Goal: Find specific page/section: Find specific page/section

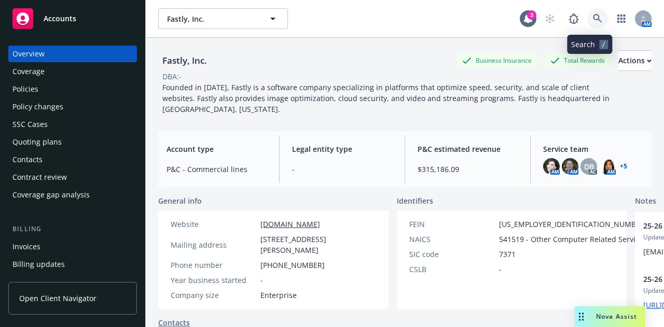
click at [595, 22] on link at bounding box center [597, 18] width 21 height 21
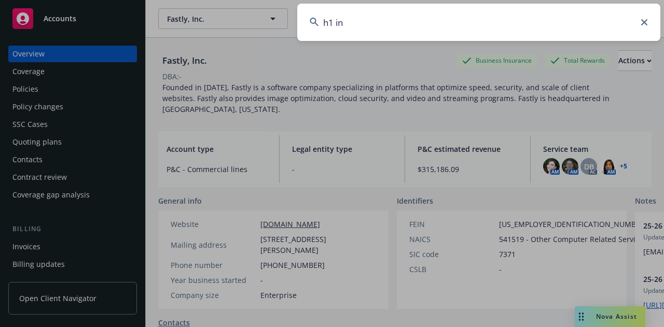
type input "h1 ins"
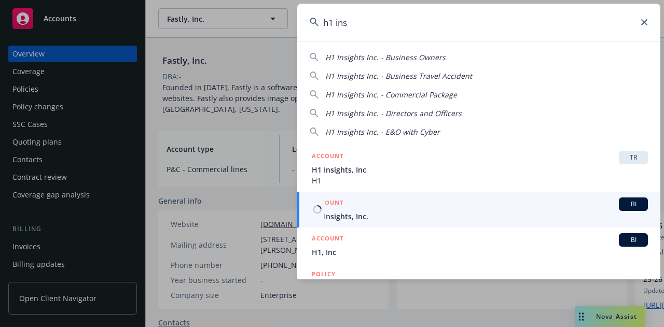
click at [544, 207] on div "ACCOUNT BI" at bounding box center [480, 204] width 336 height 13
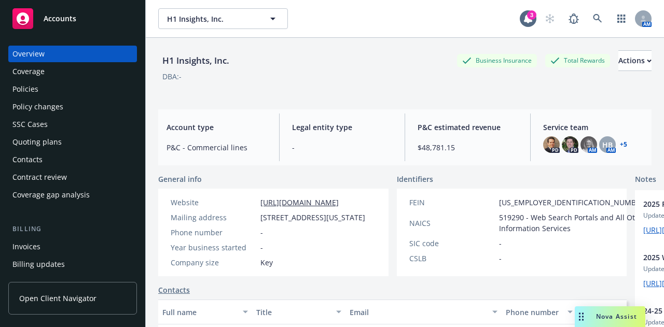
click at [81, 99] on div "Policy changes" at bounding box center [72, 107] width 120 height 17
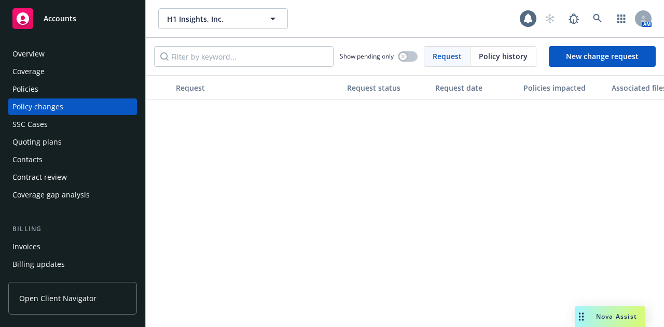
click at [87, 95] on div "Policies" at bounding box center [72, 89] width 120 height 17
